Goal: Task Accomplishment & Management: Manage account settings

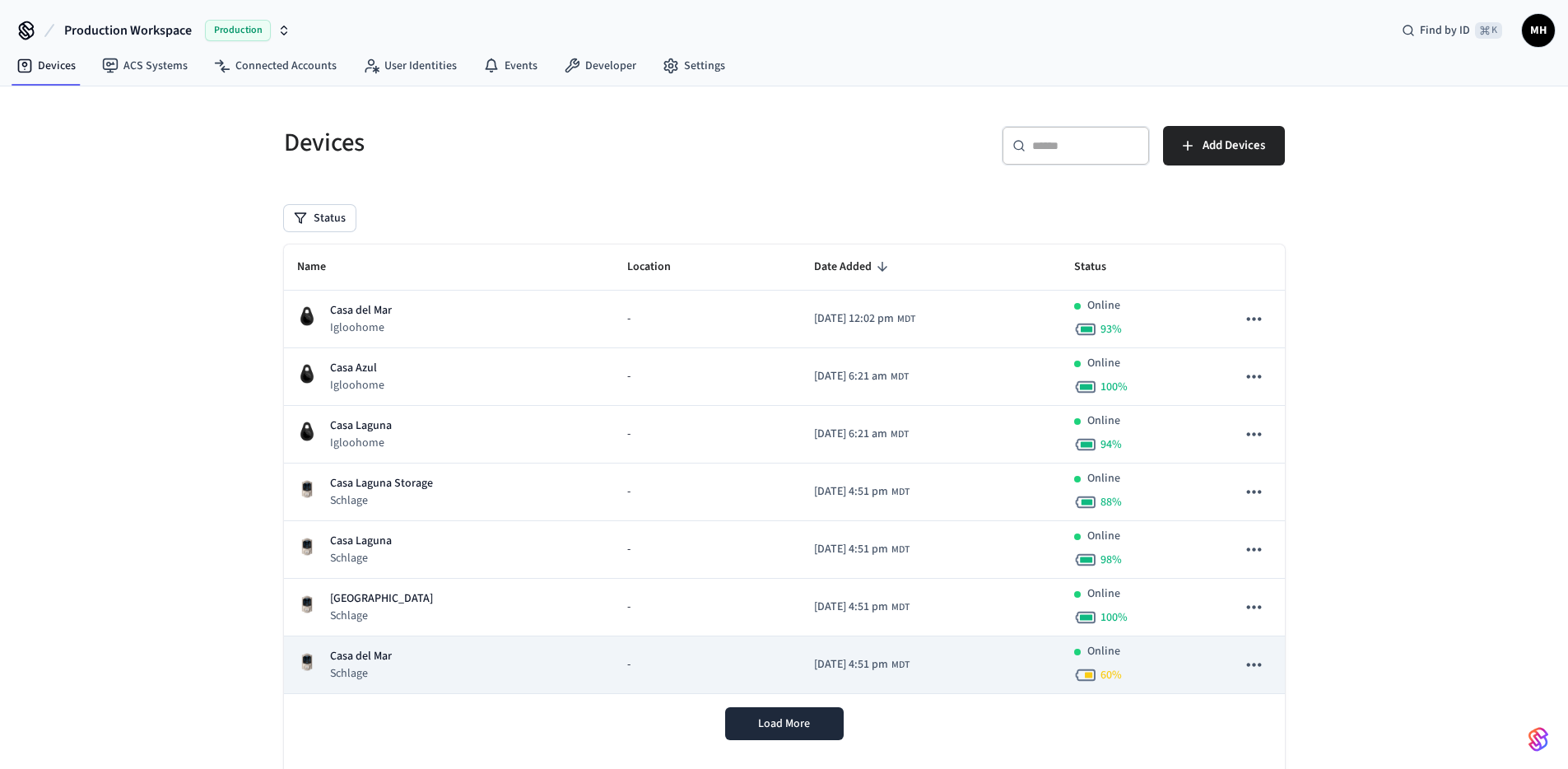
click at [453, 652] on div "Casa del Mar Schlage" at bounding box center [449, 664] width 304 height 34
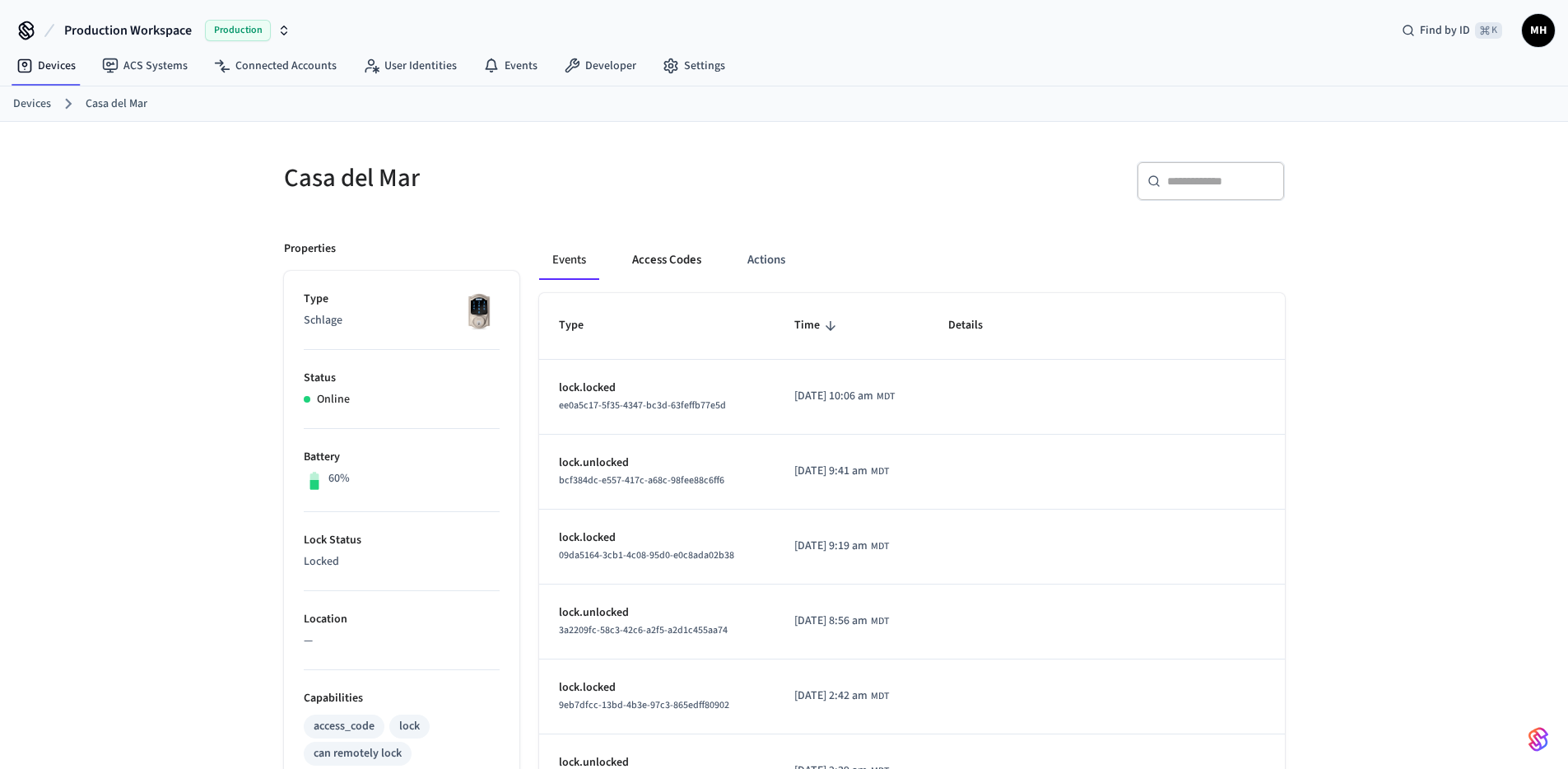
click at [686, 261] on button "Access Codes" at bounding box center [666, 260] width 95 height 40
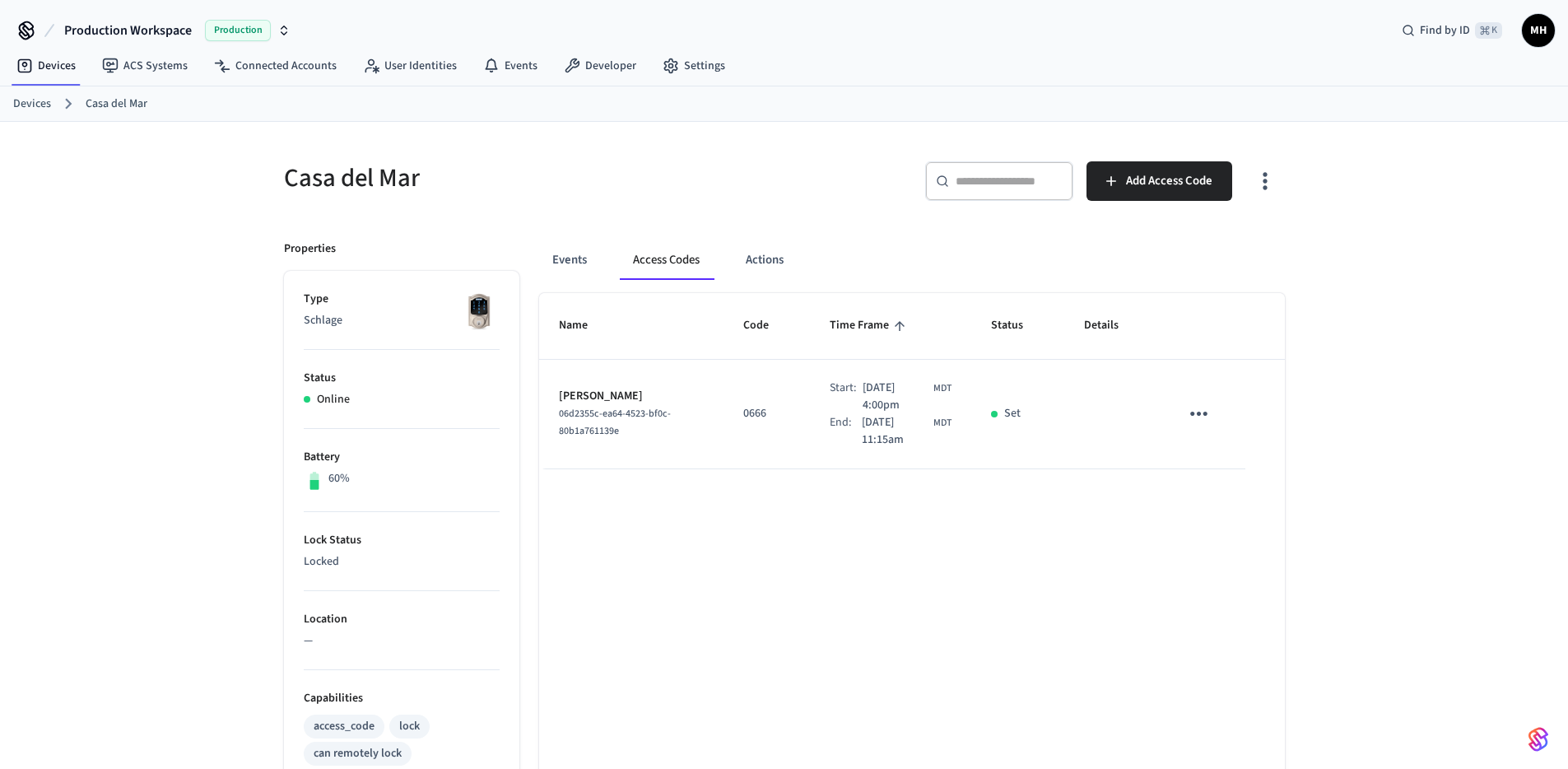
click at [1203, 414] on icon "sticky table" at bounding box center [1199, 413] width 17 height 4
click at [1242, 497] on li "Delete" at bounding box center [1242, 495] width 79 height 44
click at [25, 102] on link "Devices" at bounding box center [32, 104] width 38 height 17
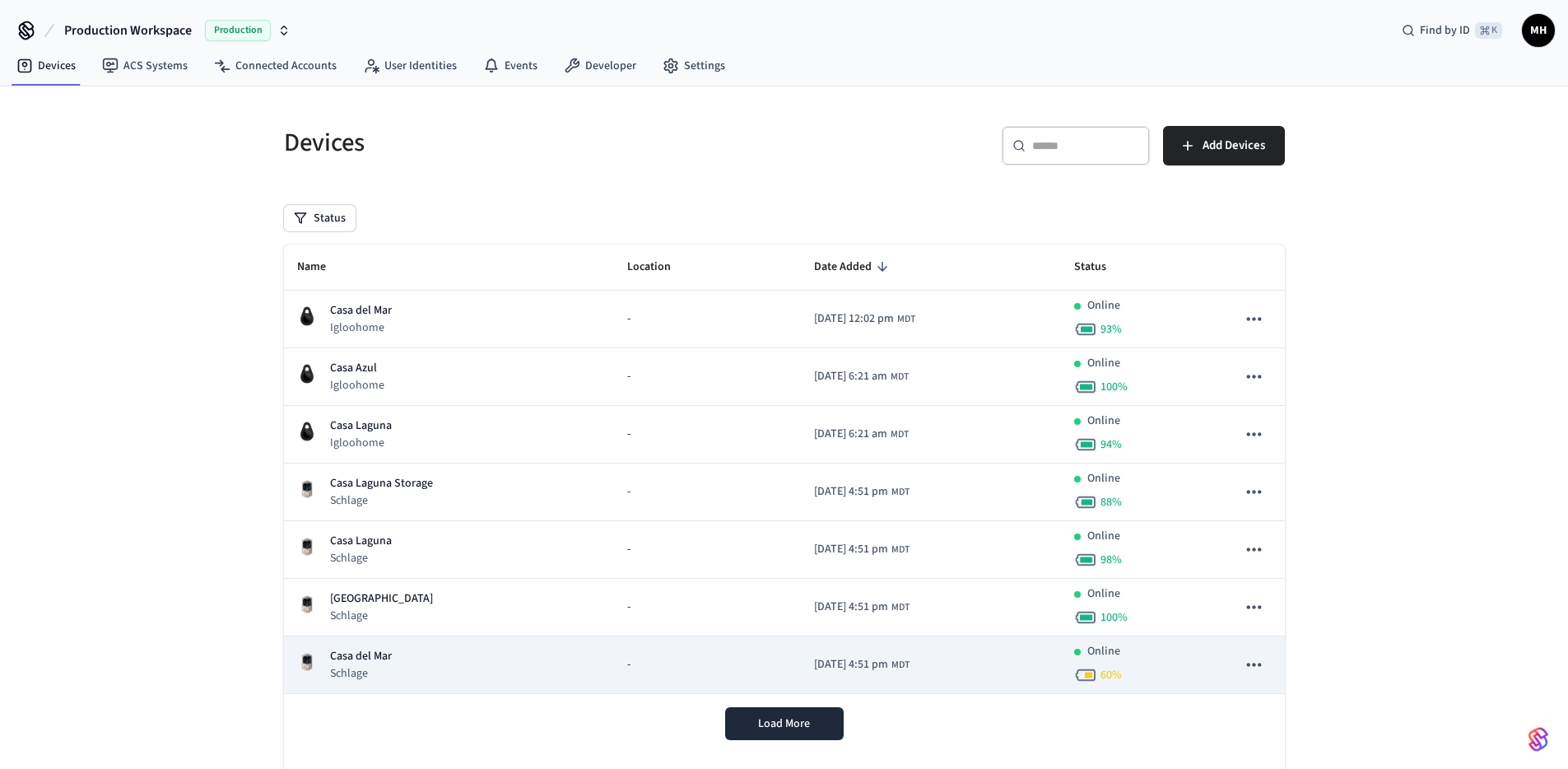
click at [387, 659] on p "Casa del Mar" at bounding box center [361, 657] width 62 height 17
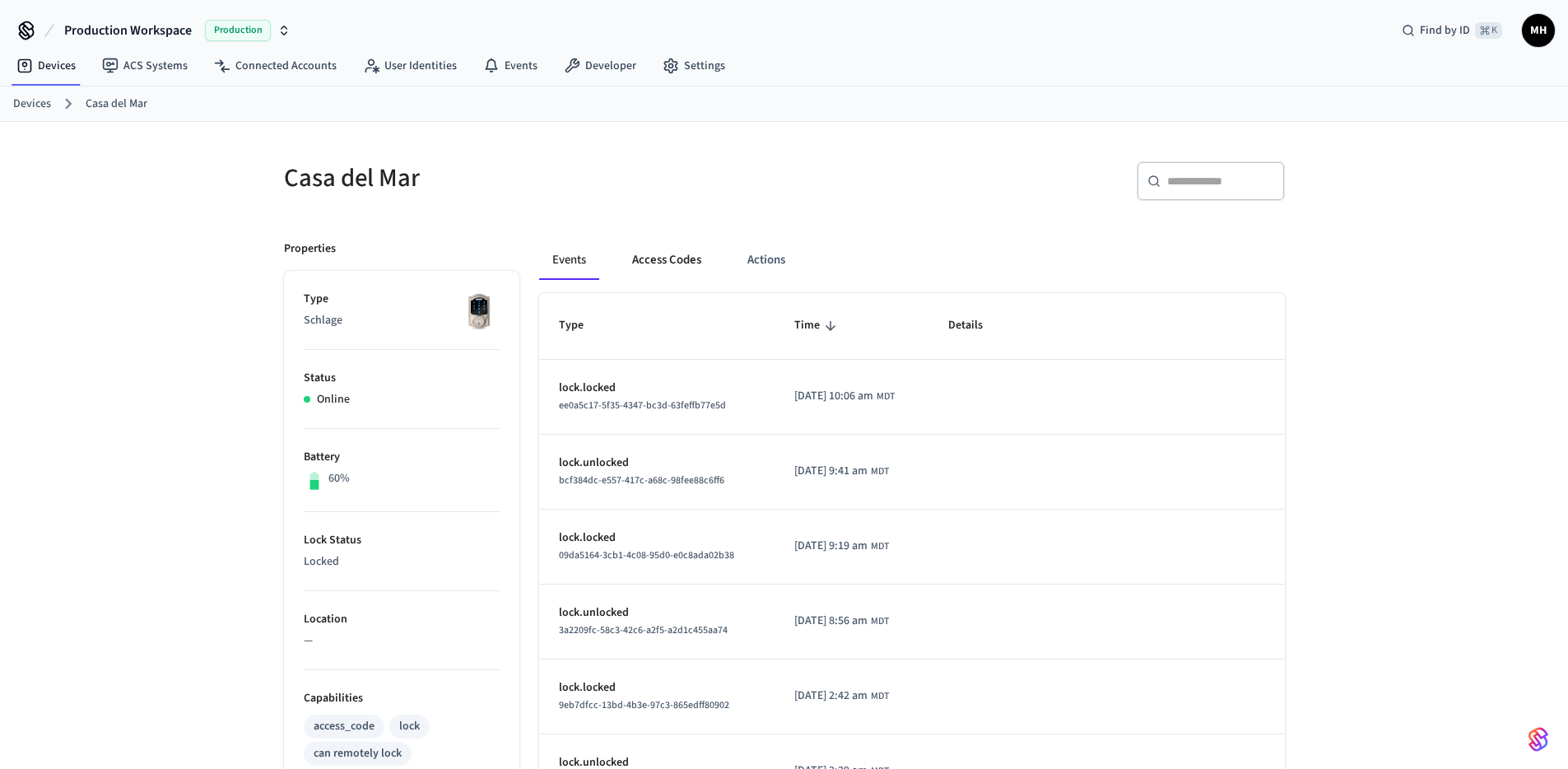
click at [690, 271] on button "Access Codes" at bounding box center [666, 260] width 95 height 40
